Goal: Information Seeking & Learning: Learn about a topic

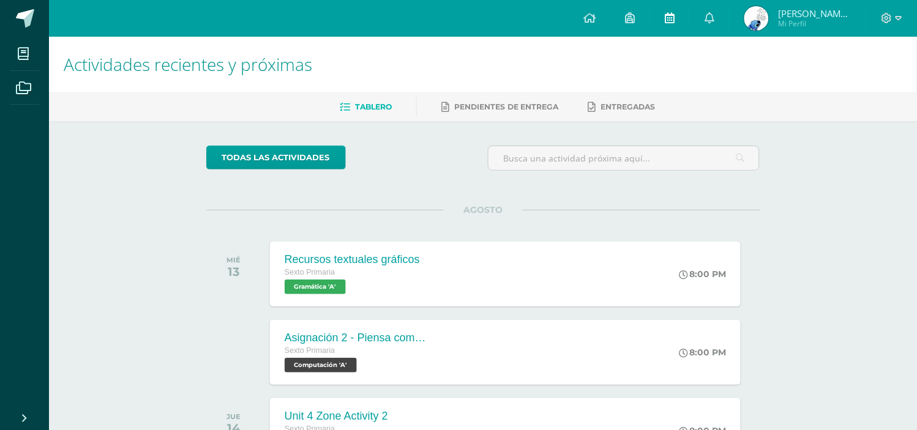
click at [668, 24] on span at bounding box center [670, 18] width 10 height 13
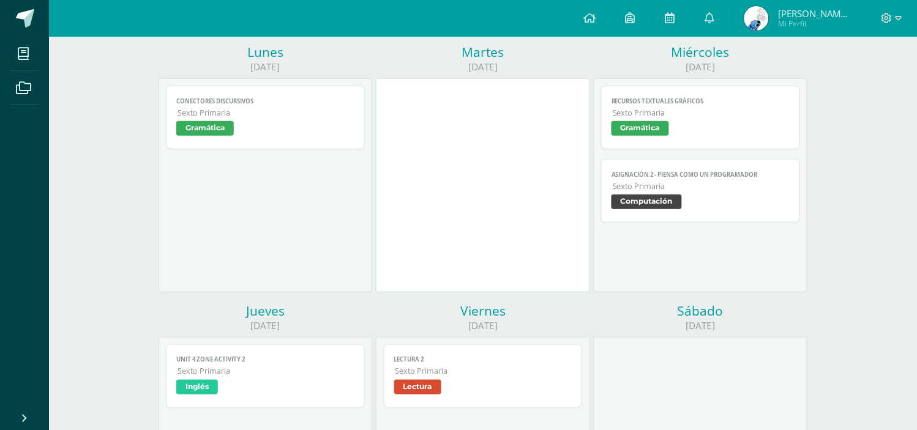
scroll to position [162, 0]
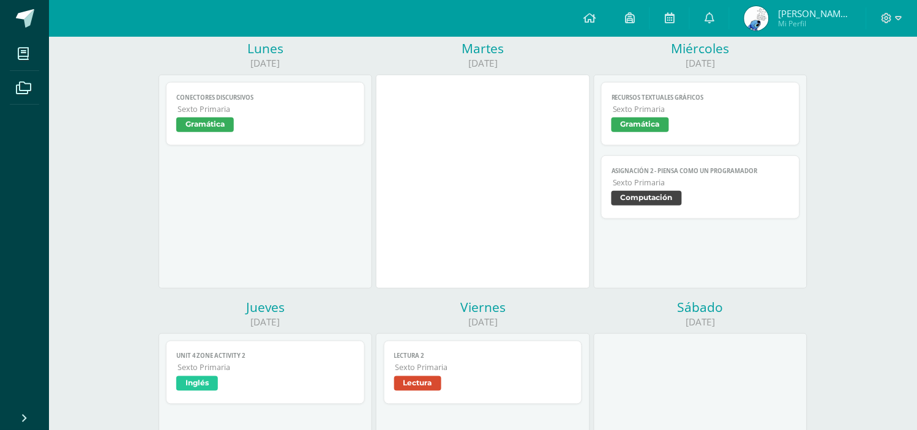
click at [692, 187] on span "Sexto Primaria" at bounding box center [700, 182] width 177 height 10
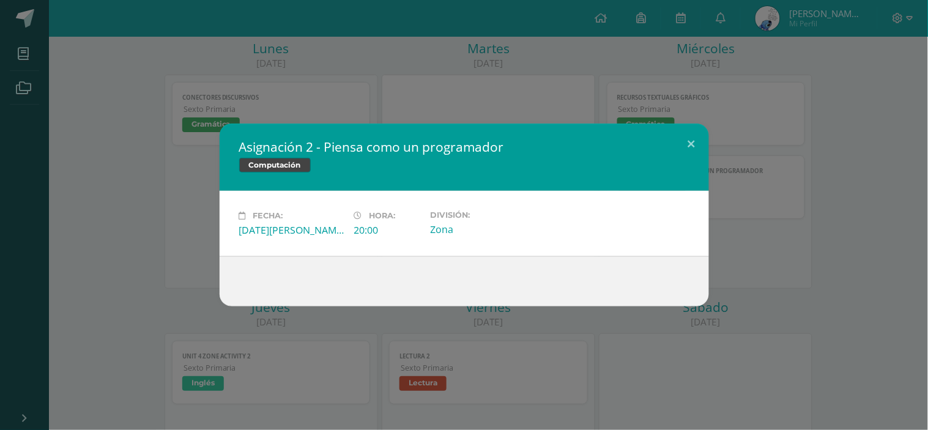
click at [803, 149] on div "Asignación 2 - Piensa como un programador Computación Fecha: Miércoles 13 de Ag…" at bounding box center [464, 215] width 918 height 183
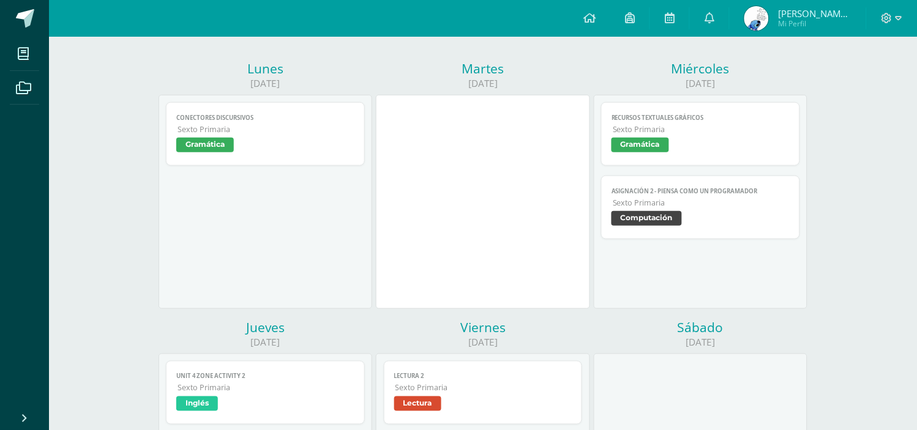
scroll to position [139, 0]
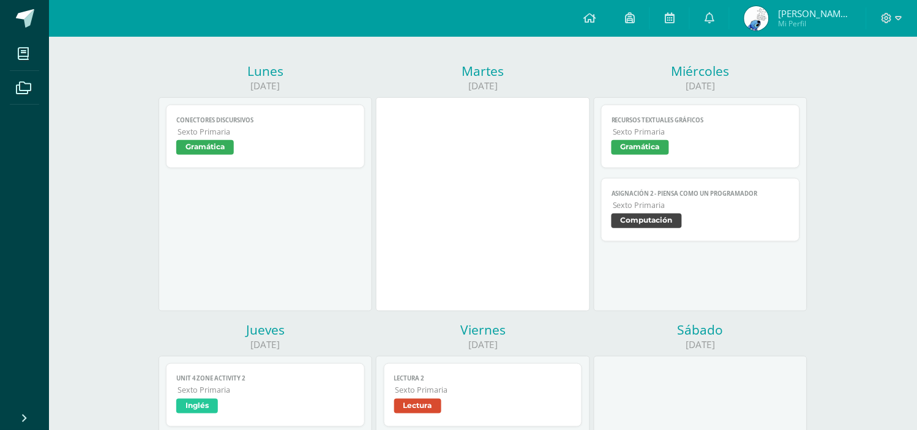
click at [653, 144] on span "Gramática" at bounding box center [640, 147] width 58 height 15
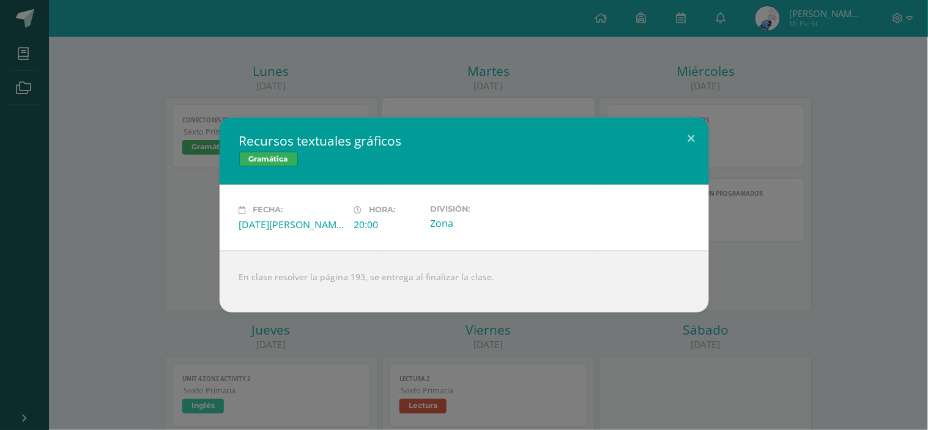
click at [745, 241] on div "Recursos textuales gráficos Gramática Fecha: Miércoles 13 de Agosto Hora: 20:00…" at bounding box center [464, 214] width 918 height 195
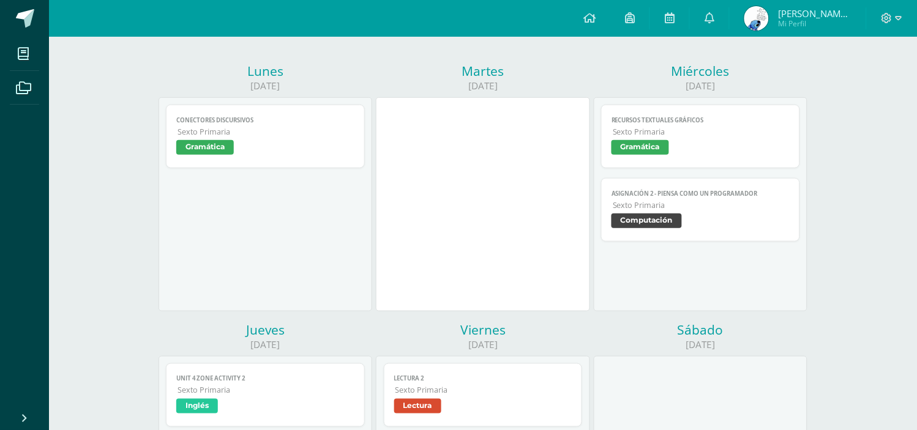
click at [682, 159] on link "Recursos textuales gráficos Sexto Primaria Gramática" at bounding box center [700, 137] width 199 height 64
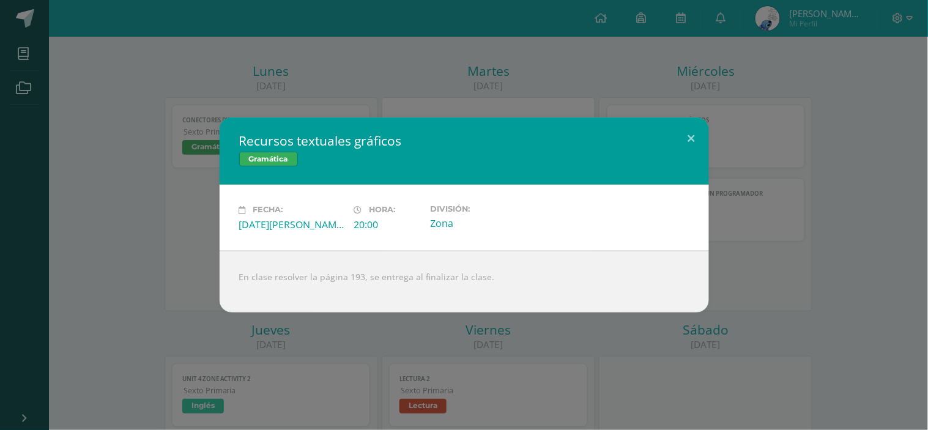
click at [821, 172] on div "Recursos textuales gráficos Gramática Fecha: Miércoles 13 de Agosto Hora: 20:00…" at bounding box center [464, 214] width 918 height 195
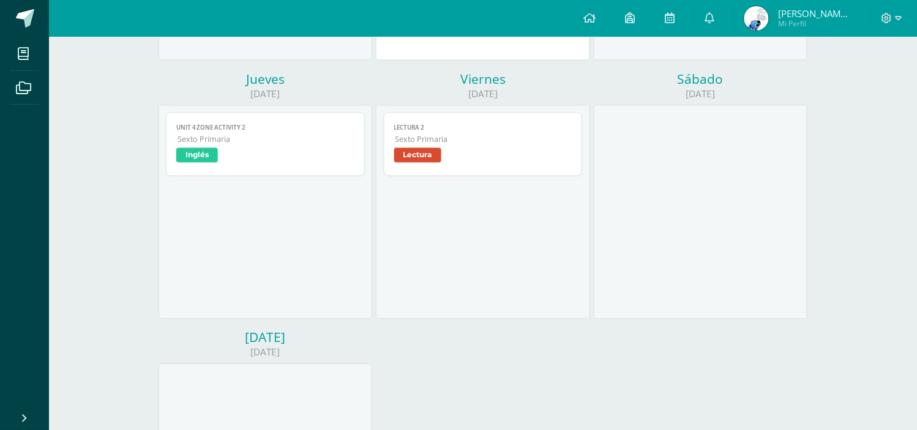
scroll to position [389, 0]
click at [583, 192] on div "Lectura 2 Lectura Cargando contenido Lectura 2 Sexto Primaria Lectura" at bounding box center [483, 213] width 214 height 214
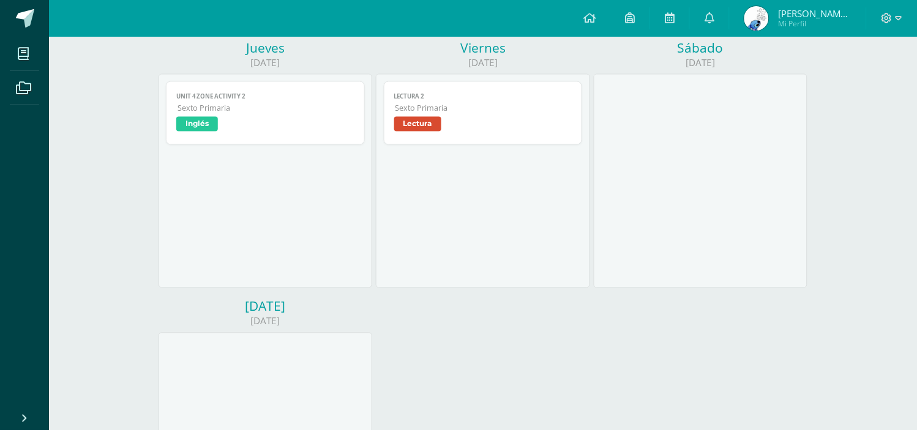
scroll to position [423, 0]
click at [626, 316] on div "Lunes 11/08/2025 Conectores discursivos Gramática Cargando contenido Conectores…" at bounding box center [483, 166] width 652 height 776
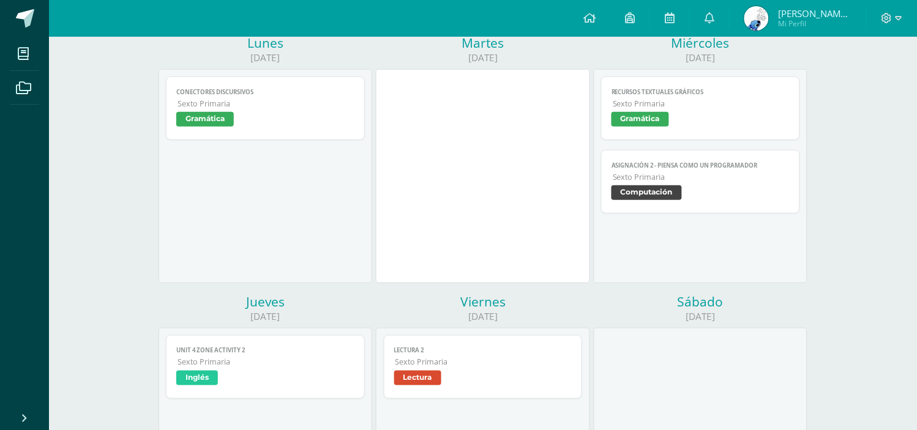
scroll to position [163, 0]
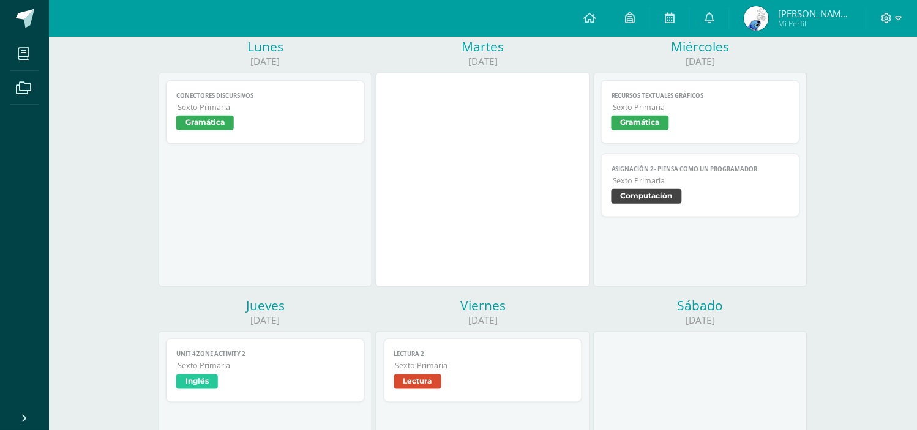
click at [620, 313] on div "Sábado" at bounding box center [701, 305] width 214 height 17
